Goal: Find specific page/section: Find specific page/section

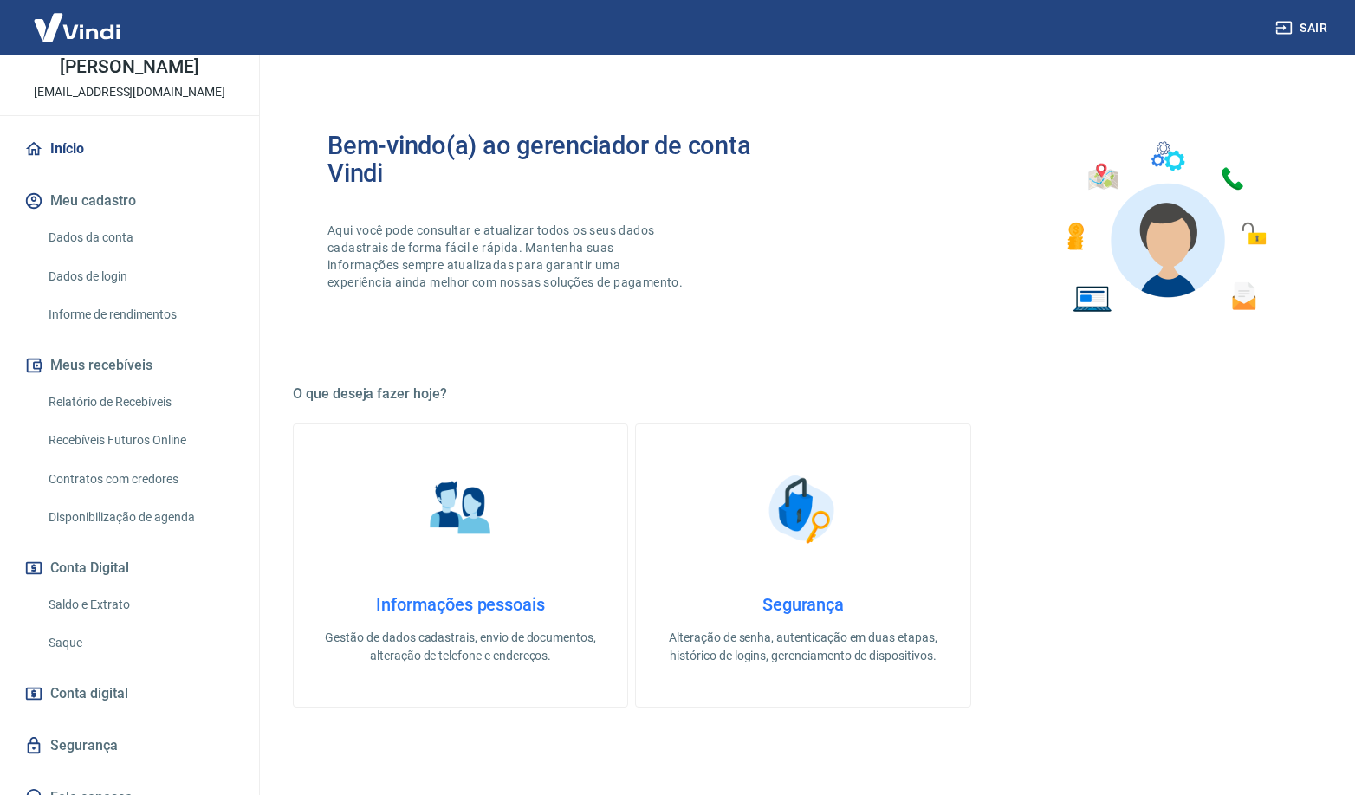
scroll to position [127, 0]
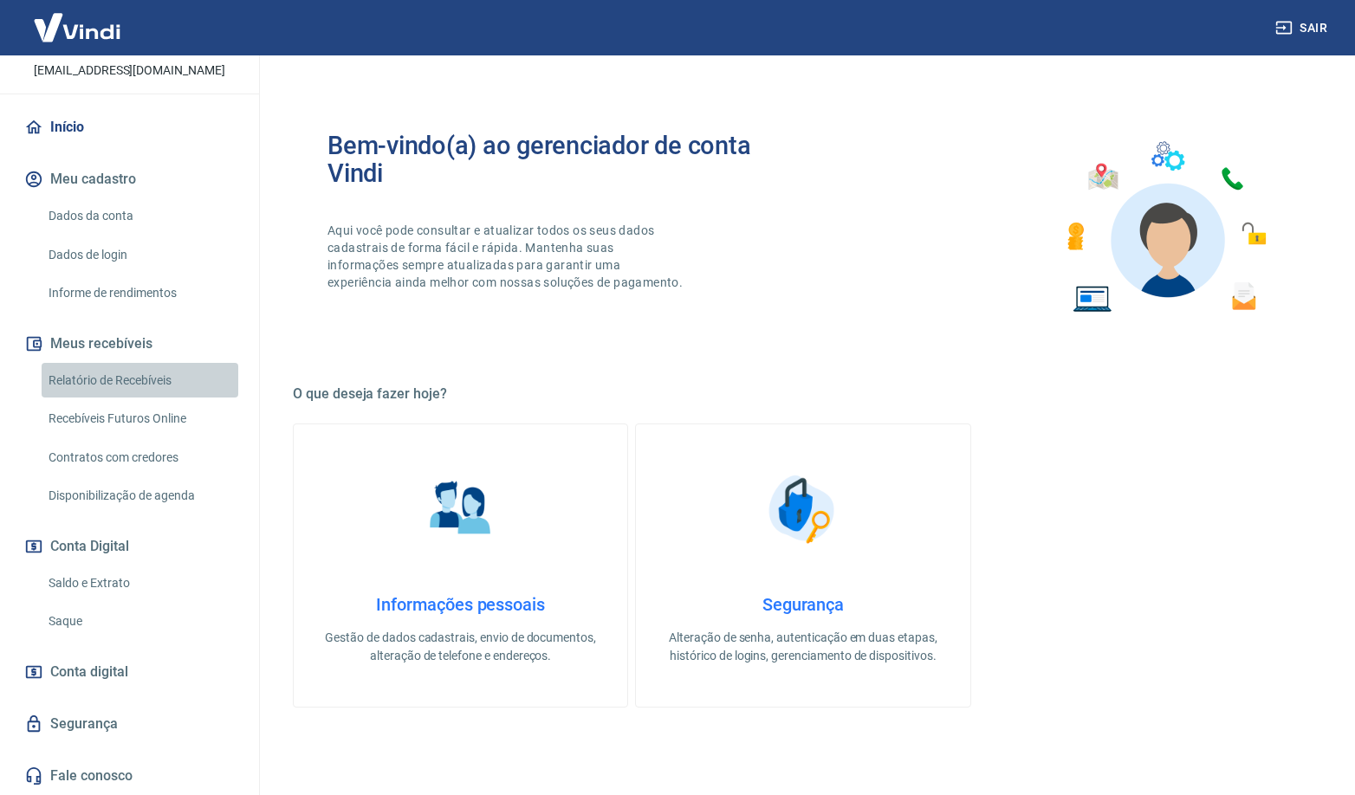
click at [150, 387] on link "Relatório de Recebíveis" at bounding box center [140, 381] width 197 height 36
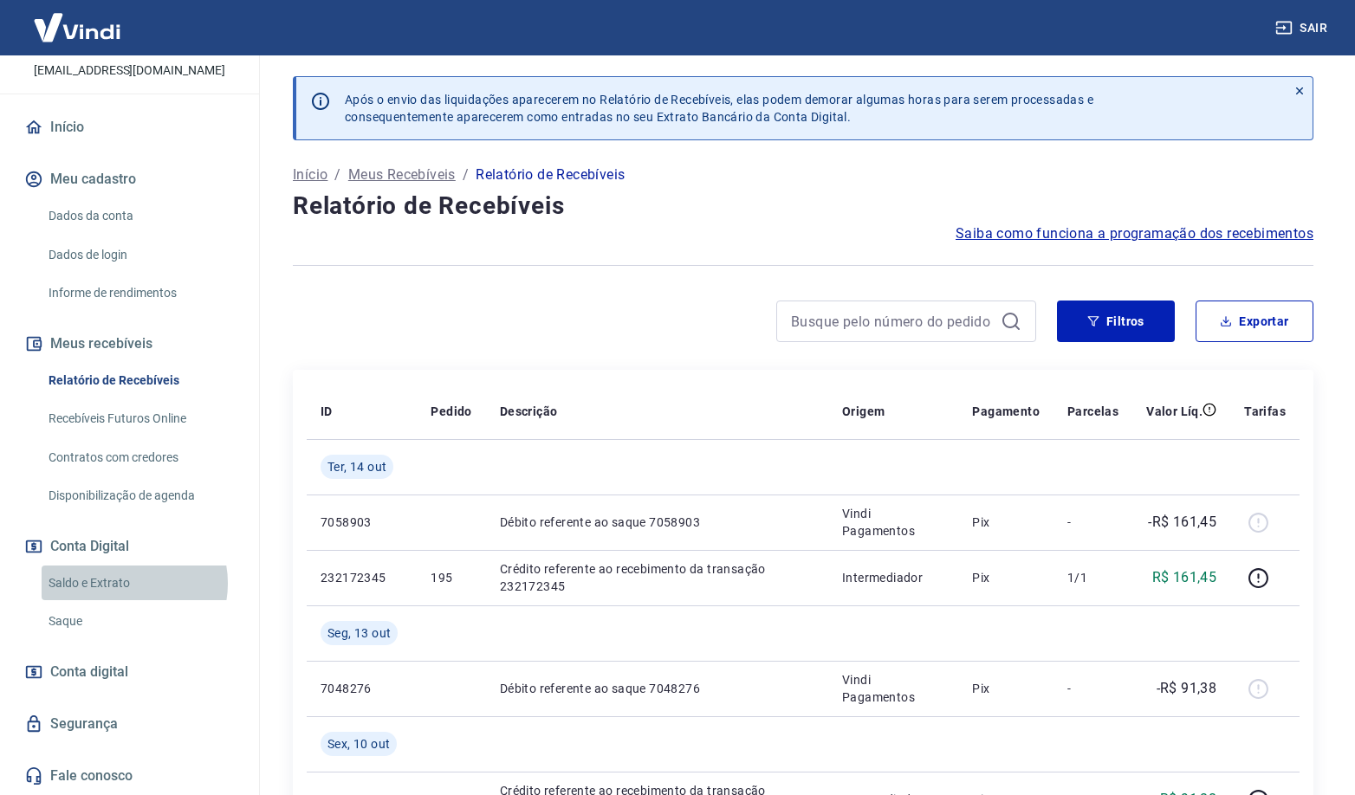
click at [128, 583] on link "Saldo e Extrato" at bounding box center [140, 584] width 197 height 36
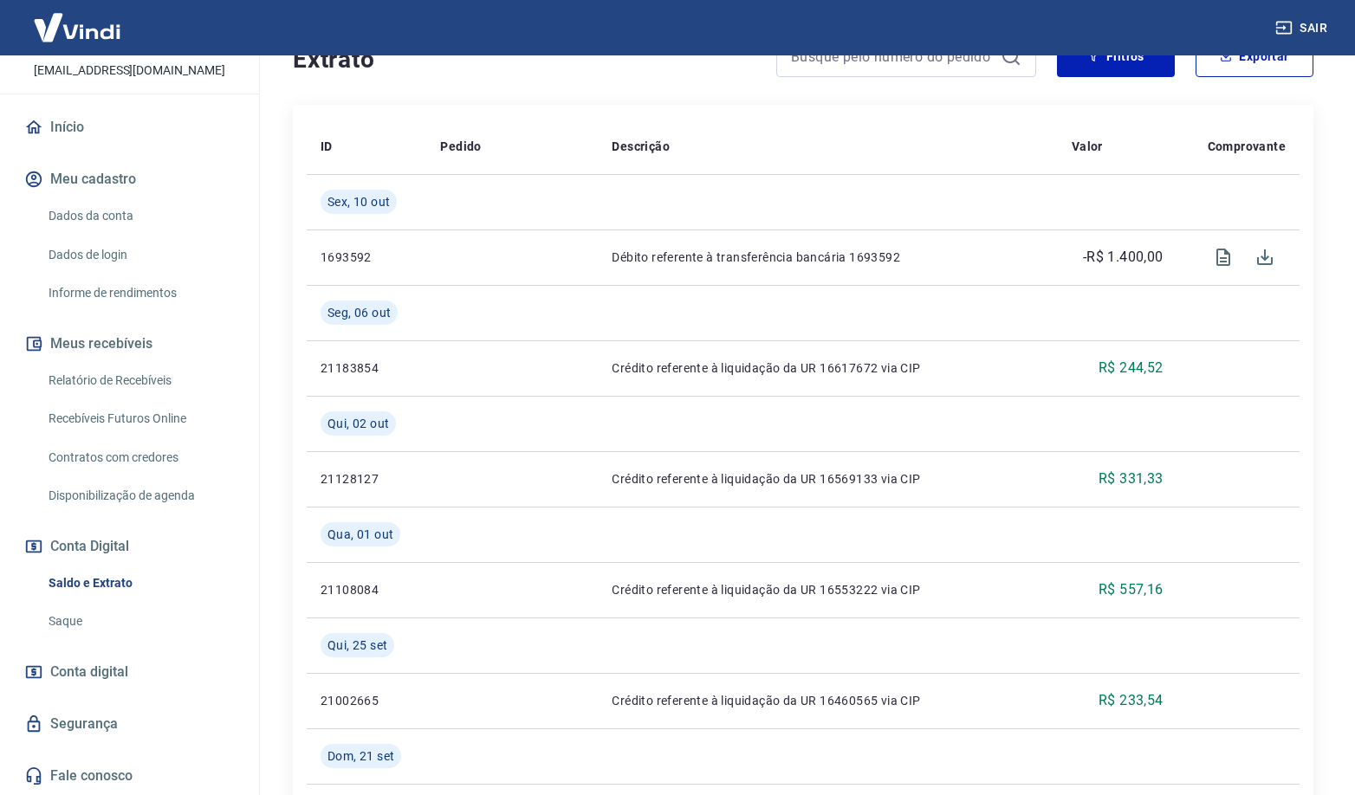
scroll to position [578, 0]
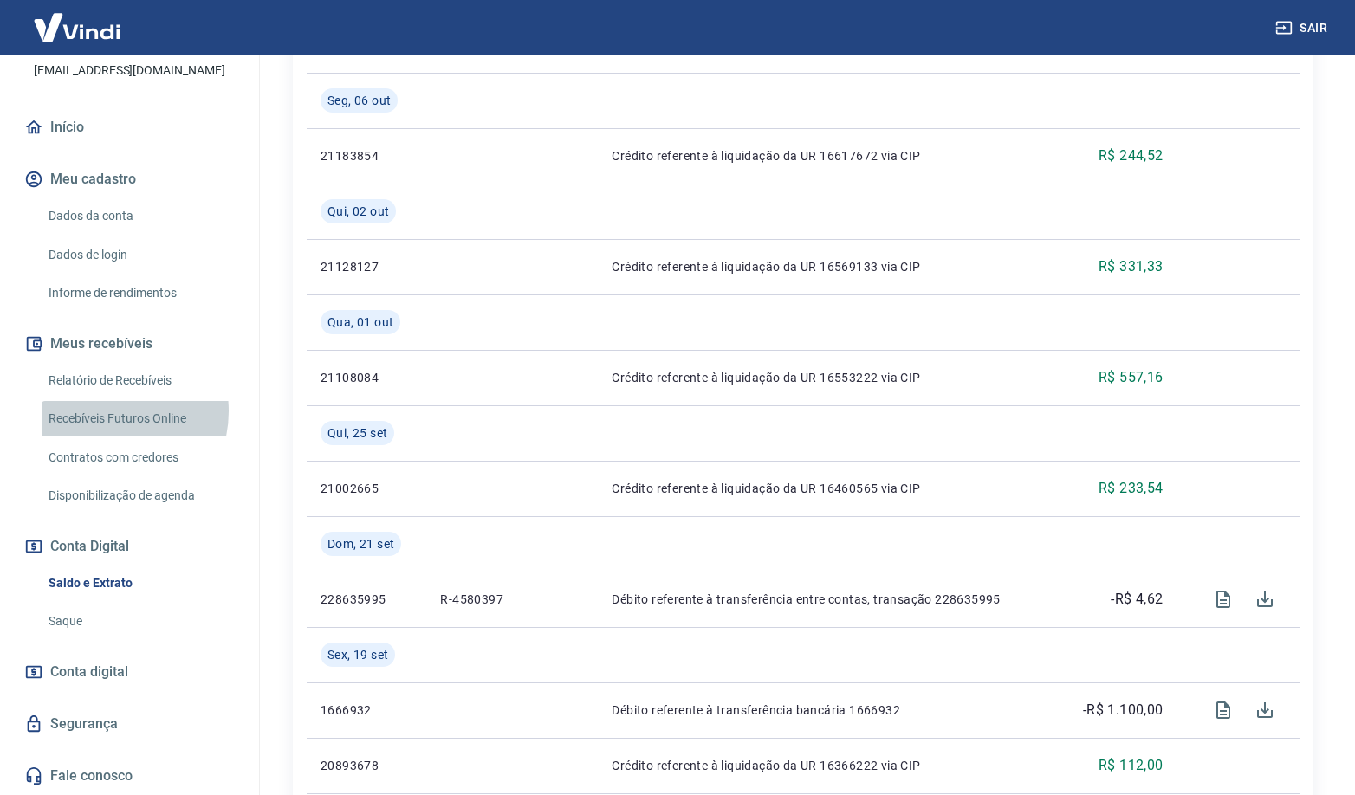
click at [107, 412] on link "Recebíveis Futuros Online" at bounding box center [140, 419] width 197 height 36
